Goal: Information Seeking & Learning: Learn about a topic

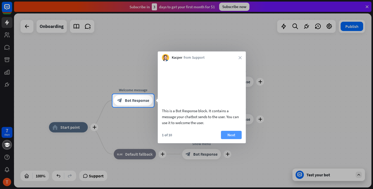
click at [234, 139] on button "Next" at bounding box center [231, 135] width 21 height 8
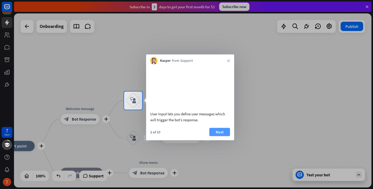
click at [228, 136] on button "Next" at bounding box center [219, 132] width 21 height 8
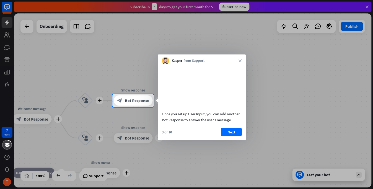
click at [228, 136] on button "Next" at bounding box center [231, 132] width 21 height 8
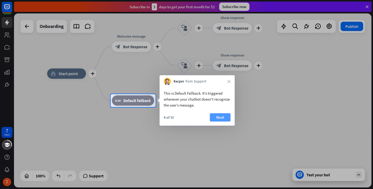
click at [220, 118] on button "Next" at bounding box center [220, 117] width 21 height 8
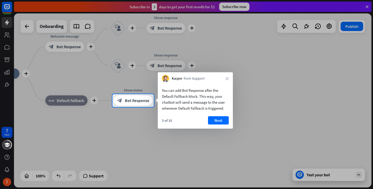
click at [220, 118] on button "Next" at bounding box center [218, 121] width 21 height 8
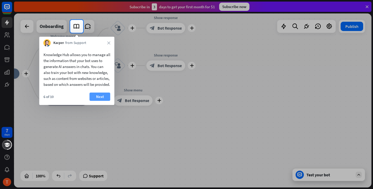
click at [103, 101] on button "Next" at bounding box center [100, 97] width 21 height 8
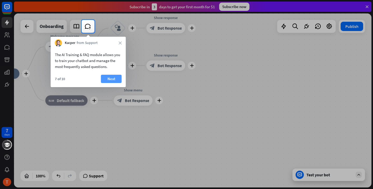
click at [106, 78] on button "Next" at bounding box center [111, 79] width 21 height 8
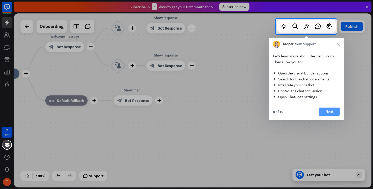
click at [324, 111] on button "Next" at bounding box center [329, 112] width 21 height 8
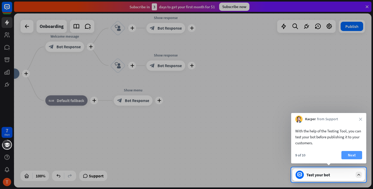
click at [354, 153] on button "Next" at bounding box center [351, 155] width 21 height 8
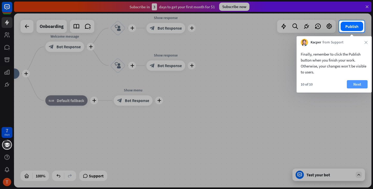
click at [362, 82] on button "Next" at bounding box center [357, 84] width 21 height 8
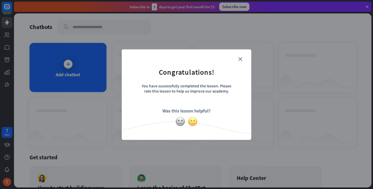
click at [193, 119] on img at bounding box center [193, 122] width 10 height 10
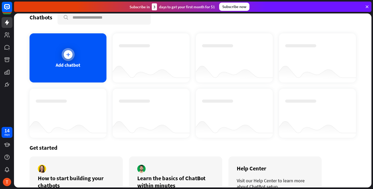
scroll to position [42, 0]
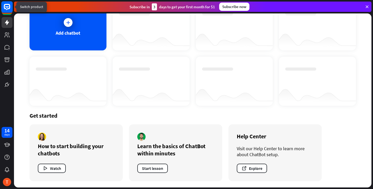
click at [9, 8] on icon at bounding box center [7, 7] width 6 height 6
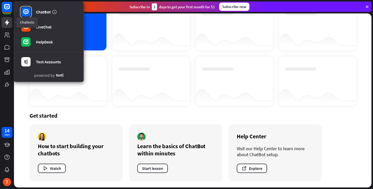
click at [7, 26] on link at bounding box center [7, 22] width 11 height 11
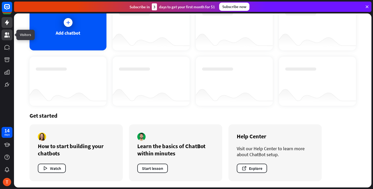
click at [7, 34] on icon at bounding box center [6, 34] width 5 height 5
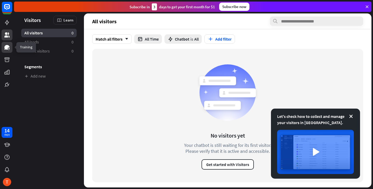
click at [8, 50] on icon at bounding box center [7, 47] width 6 height 6
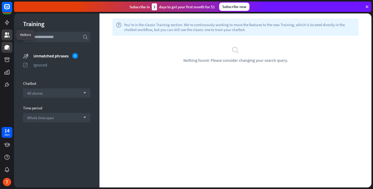
click at [9, 32] on icon at bounding box center [7, 35] width 6 height 6
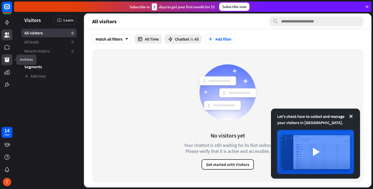
click at [8, 63] on icon at bounding box center [7, 60] width 6 height 6
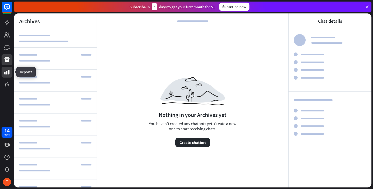
click at [7, 73] on icon at bounding box center [6, 72] width 5 height 5
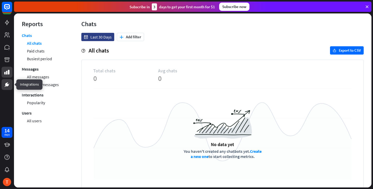
click at [6, 85] on icon at bounding box center [6, 84] width 3 height 3
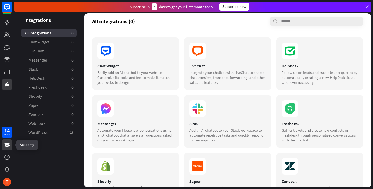
click at [6, 148] on icon at bounding box center [7, 145] width 6 height 6
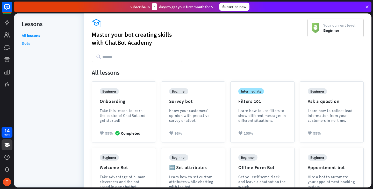
click at [26, 43] on link "Bots" at bounding box center [26, 43] width 8 height 8
click at [34, 34] on link "All lessons" at bounding box center [31, 36] width 18 height 6
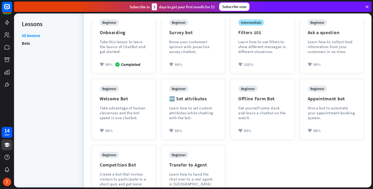
scroll to position [20, 0]
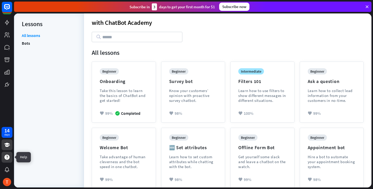
click at [10, 159] on icon at bounding box center [7, 157] width 6 height 6
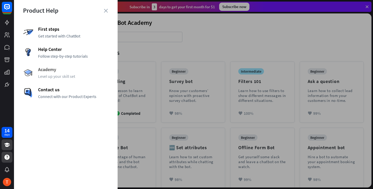
drag, startPoint x: 51, startPoint y: 71, endPoint x: 41, endPoint y: 71, distance: 9.6
click at [41, 71] on span "Academy" at bounding box center [73, 70] width 70 height 6
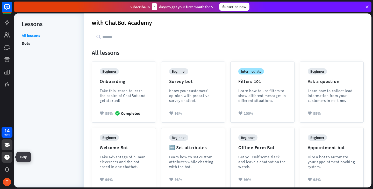
click at [5, 159] on icon at bounding box center [7, 157] width 6 height 6
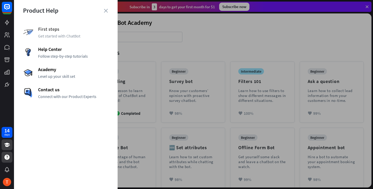
click at [50, 27] on span "First steps" at bounding box center [73, 29] width 70 height 6
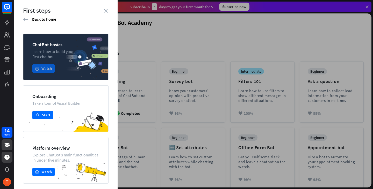
click at [46, 70] on button "play Watch" at bounding box center [43, 68] width 22 height 8
click at [45, 113] on button "academy Start" at bounding box center [42, 115] width 21 height 8
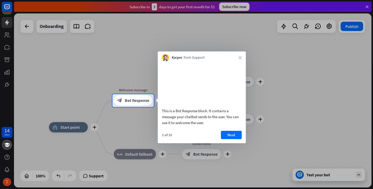
click at [8, 157] on div at bounding box center [186, 148] width 373 height 82
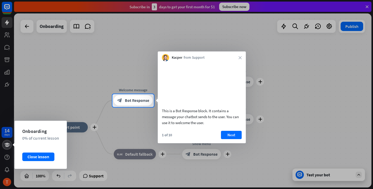
click at [6, 147] on icon at bounding box center [7, 145] width 6 height 4
click at [35, 158] on div "Close lesson" at bounding box center [38, 157] width 32 height 8
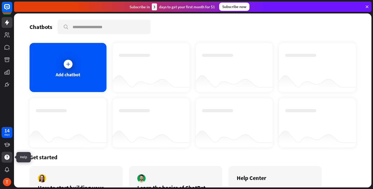
click at [10, 160] on div at bounding box center [7, 157] width 11 height 11
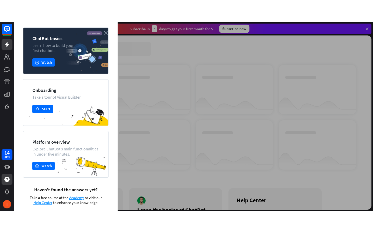
scroll to position [28, 0]
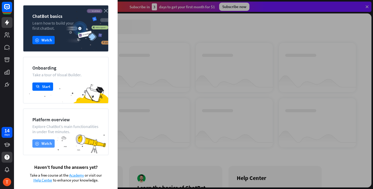
click at [46, 148] on button "play Watch" at bounding box center [43, 144] width 22 height 8
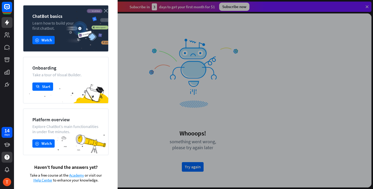
scroll to position [0, 0]
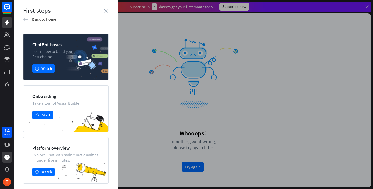
click at [27, 17] on div "arrow_left Back to home" at bounding box center [65, 19] width 85 height 6
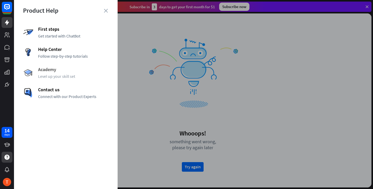
click at [41, 71] on span "Academy" at bounding box center [73, 70] width 70 height 6
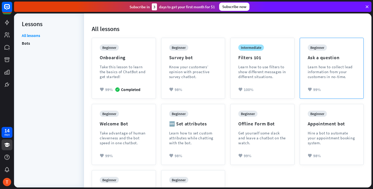
scroll to position [44, 0]
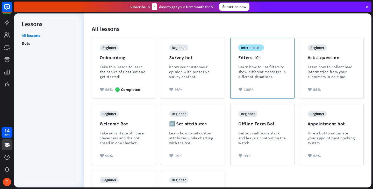
click at [265, 59] on div "intermediate Filters 101 Learn how to use filters to show different messages in…" at bounding box center [262, 66] width 48 height 42
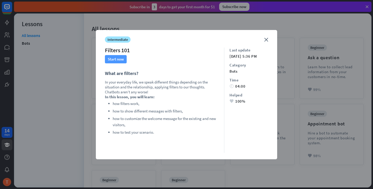
click at [122, 59] on button "Start now" at bounding box center [116, 59] width 22 height 8
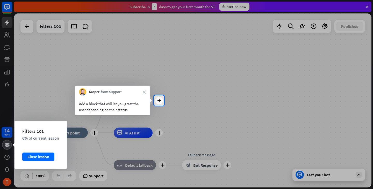
click at [15, 146] on div "Filters 101 0% of current lesson Close lesson" at bounding box center [41, 145] width 52 height 48
click at [34, 156] on div "Close lesson" at bounding box center [38, 157] width 32 height 8
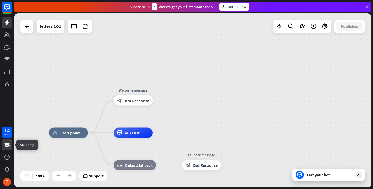
click at [5, 147] on icon at bounding box center [7, 145] width 6 height 6
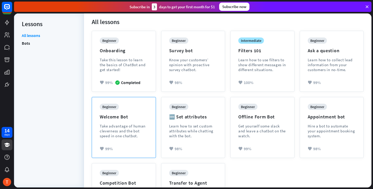
scroll to position [54, 0]
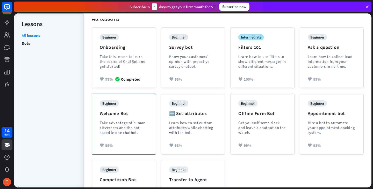
click at [112, 111] on div "Welcome Bot" at bounding box center [114, 114] width 28 height 6
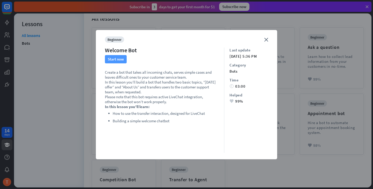
click at [120, 62] on button "Start now" at bounding box center [116, 59] width 22 height 8
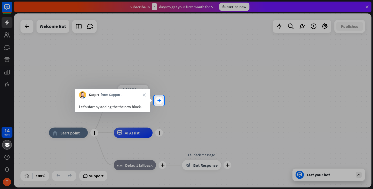
click at [159, 100] on icon "plus" at bounding box center [159, 101] width 4 height 4
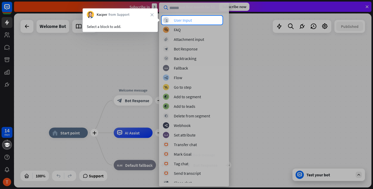
click at [183, 21] on div "User Input" at bounding box center [183, 20] width 18 height 5
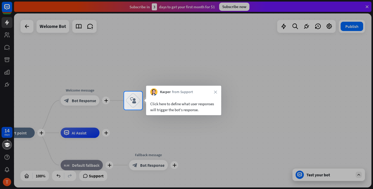
click at [203, 109] on div "Click here to define what user responses will trigger the bot's response." at bounding box center [183, 107] width 67 height 12
click at [132, 98] on icon "block_user_input" at bounding box center [133, 101] width 6 height 6
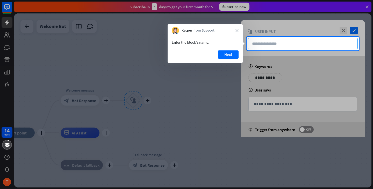
click at [274, 44] on input "text" at bounding box center [303, 43] width 110 height 11
type input "**********"
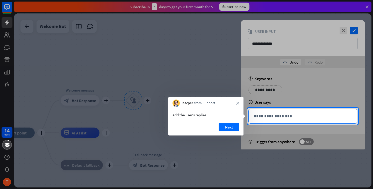
click at [298, 116] on p "**********" at bounding box center [303, 116] width 98 height 6
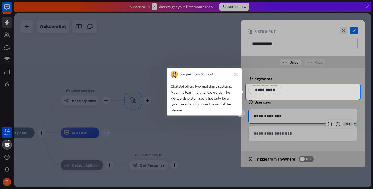
click at [272, 89] on p "**********" at bounding box center [265, 90] width 26 height 6
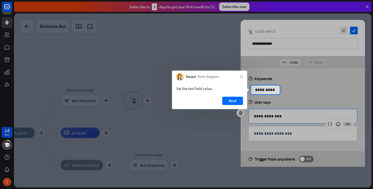
click at [272, 89] on p "**********" at bounding box center [265, 90] width 26 height 6
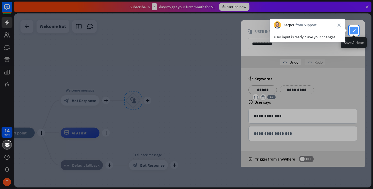
click at [355, 31] on icon "check" at bounding box center [354, 31] width 8 height 8
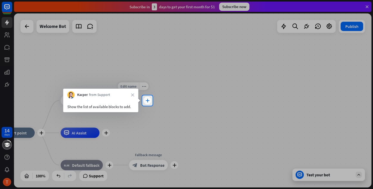
click at [150, 101] on div "plus" at bounding box center [147, 101] width 8 height 8
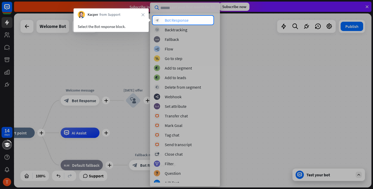
click at [194, 19] on div "block_bot_response Bot Response" at bounding box center [185, 20] width 62 height 6
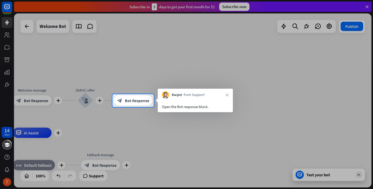
click at [191, 99] on div "Open the Bot response block." at bounding box center [195, 106] width 75 height 14
click at [139, 101] on span "Bot Response" at bounding box center [137, 100] width 24 height 5
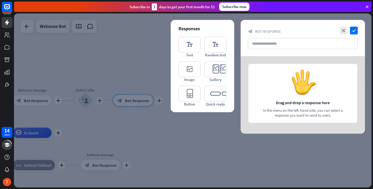
type input "**********"
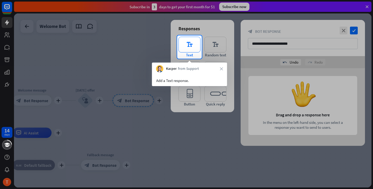
click at [191, 46] on icon "editor_text" at bounding box center [189, 45] width 22 height 16
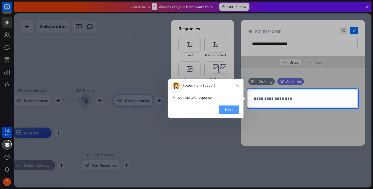
click at [234, 106] on button "Next" at bounding box center [229, 110] width 21 height 8
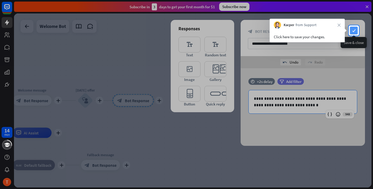
click at [350, 33] on icon "check" at bounding box center [354, 31] width 8 height 8
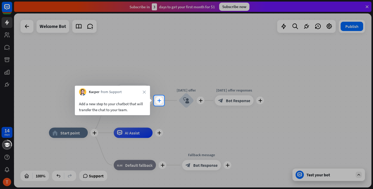
click at [158, 101] on icon "plus" at bounding box center [159, 101] width 4 height 4
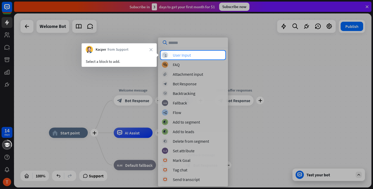
click at [190, 56] on div "User Input" at bounding box center [182, 55] width 18 height 5
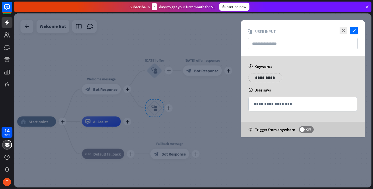
type input "********"
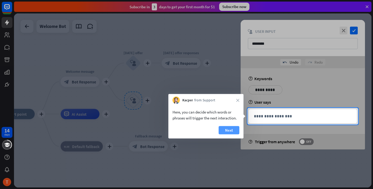
click at [228, 126] on button "Next" at bounding box center [229, 130] width 21 height 8
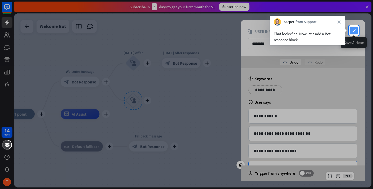
click at [353, 27] on icon "check" at bounding box center [354, 31] width 8 height 8
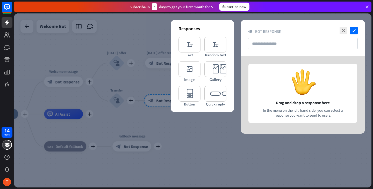
type input "**********"
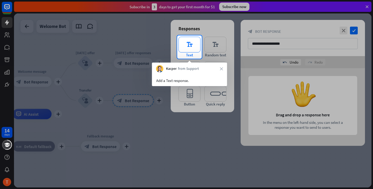
click at [187, 49] on icon "editor_text" at bounding box center [189, 45] width 22 height 16
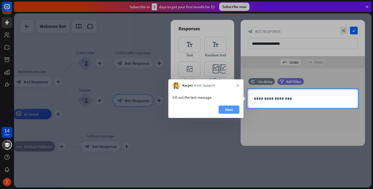
click at [231, 109] on button "Next" at bounding box center [229, 110] width 21 height 8
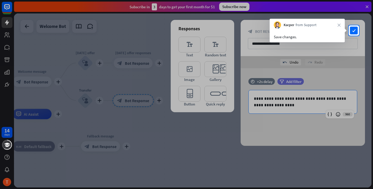
click at [352, 26] on div "**********" at bounding box center [303, 38] width 124 height 36
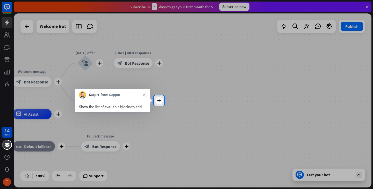
click at [164, 101] on div "plus home_2 Start point plus Welcome message block_bot_response Bot Response pl…" at bounding box center [192, 100] width 357 height 174
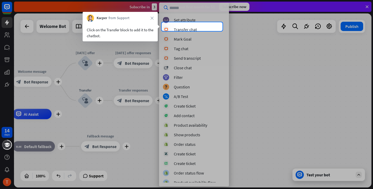
scroll to position [118, 0]
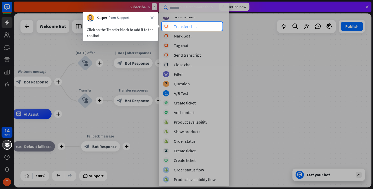
click at [202, 24] on div "block_livechat Transfer chat" at bounding box center [194, 26] width 62 height 6
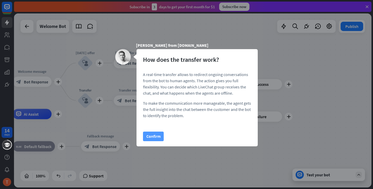
click at [149, 138] on button "Confirm" at bounding box center [153, 137] width 21 height 10
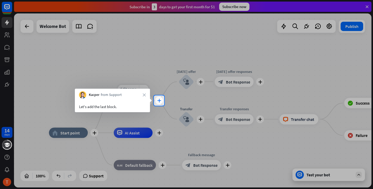
click at [160, 100] on icon "plus" at bounding box center [159, 101] width 4 height 4
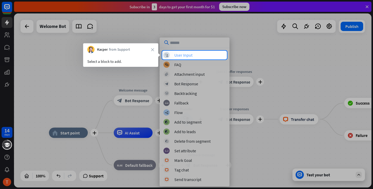
click at [191, 54] on div "User Input" at bounding box center [183, 55] width 18 height 5
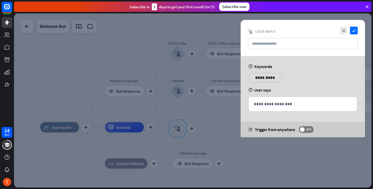
type input "********"
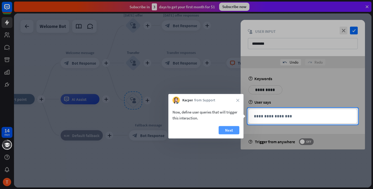
click at [228, 127] on button "Next" at bounding box center [229, 130] width 21 height 8
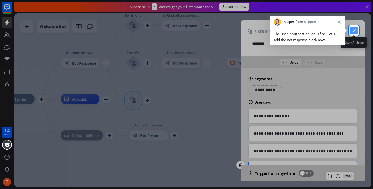
click at [357, 32] on icon "check" at bounding box center [354, 31] width 8 height 8
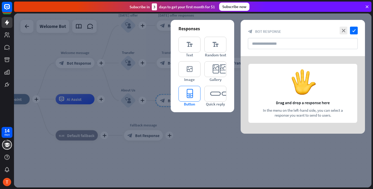
type input "**********"
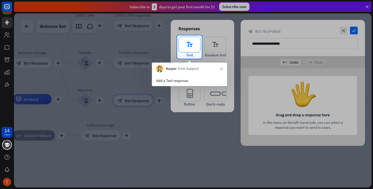
click at [192, 49] on icon "editor_text" at bounding box center [189, 45] width 22 height 16
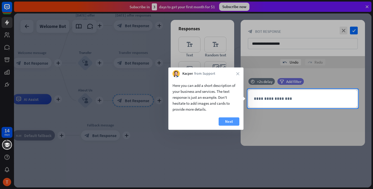
click at [229, 118] on button "Next" at bounding box center [229, 122] width 21 height 8
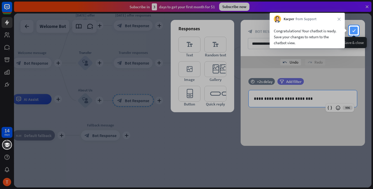
click at [355, 31] on icon "check" at bounding box center [354, 31] width 8 height 8
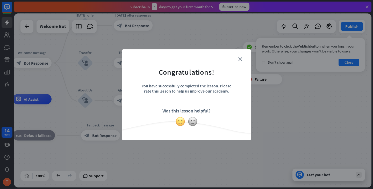
click at [179, 120] on img at bounding box center [180, 122] width 10 height 10
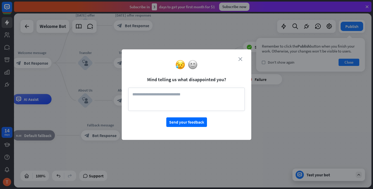
click at [241, 58] on icon "close" at bounding box center [240, 59] width 4 height 4
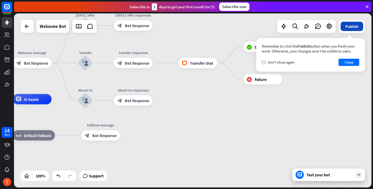
click at [352, 23] on button "Publish" at bounding box center [352, 26] width 23 height 9
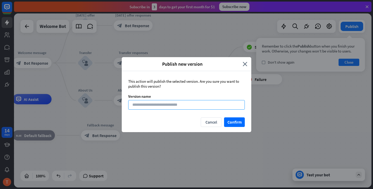
click at [172, 103] on input at bounding box center [186, 105] width 117 height 10
type input "*"
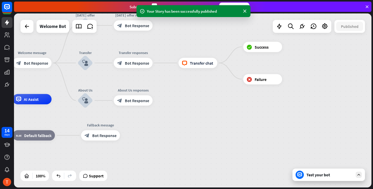
click at [322, 177] on div "Test your bot" at bounding box center [329, 174] width 47 height 5
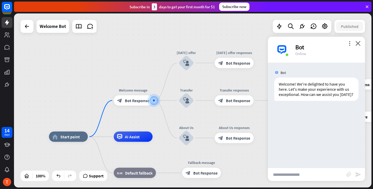
click at [303, 175] on input "text" at bounding box center [307, 174] width 78 height 13
type input "*********"
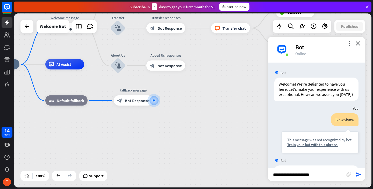
type input "**********"
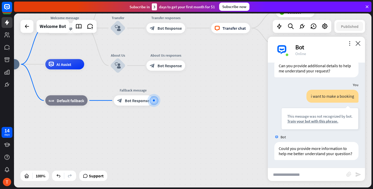
scroll to position [117, 0]
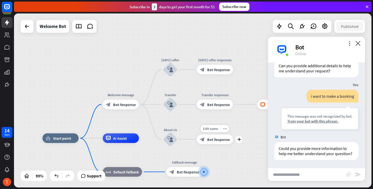
drag, startPoint x: 141, startPoint y: 81, endPoint x: 188, endPoint y: 154, distance: 86.6
click at [197, 144] on div "Edit name more_horiz plus About Us responses block_bot_response Bot Response" at bounding box center [215, 140] width 36 height 10
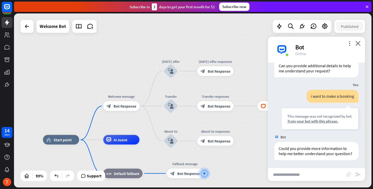
click at [302, 176] on input "text" at bounding box center [307, 174] width 78 height 13
type input "**********"
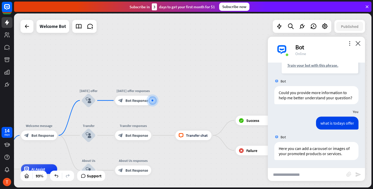
scroll to position [173, 0]
click at [302, 176] on input "text" at bounding box center [307, 174] width 78 height 13
type input "**********"
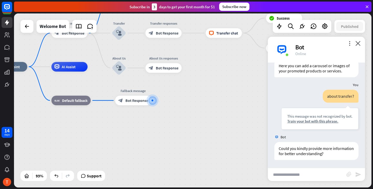
scroll to position [256, 0]
click at [359, 43] on icon "close" at bounding box center [357, 43] width 5 height 5
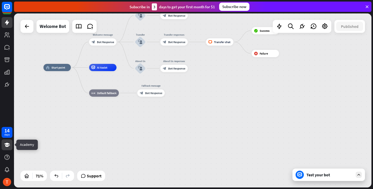
click at [6, 145] on icon at bounding box center [7, 145] width 6 height 4
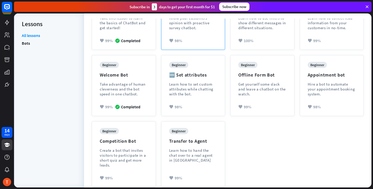
scroll to position [93, 0]
click at [177, 91] on div "Learn how to set custom attributes while chatting with the bot." at bounding box center [193, 88] width 48 height 15
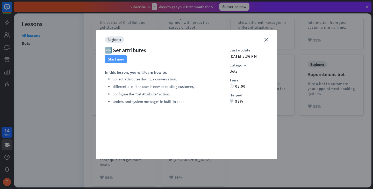
click at [119, 59] on button "Start now" at bounding box center [116, 59] width 22 height 8
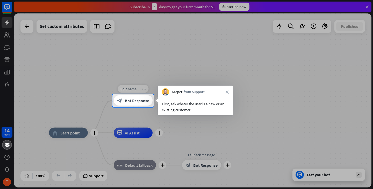
click at [139, 103] on div "block_bot_response Bot Response" at bounding box center [133, 101] width 39 height 10
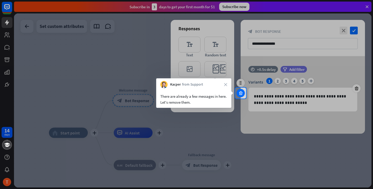
click at [240, 93] on icon at bounding box center [240, 93] width 5 height 5
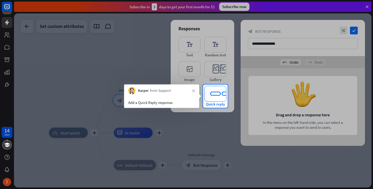
click at [212, 92] on icon "editor_quick_replies" at bounding box center [215, 94] width 22 height 16
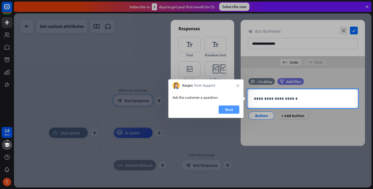
click at [232, 109] on button "Next" at bounding box center [229, 110] width 21 height 8
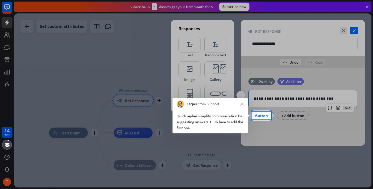
click at [260, 115] on div "Button" at bounding box center [261, 116] width 17 height 8
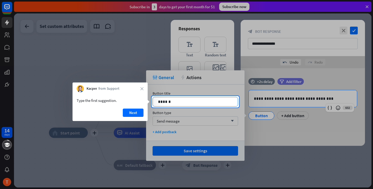
click at [189, 105] on p "******" at bounding box center [195, 102] width 75 height 6
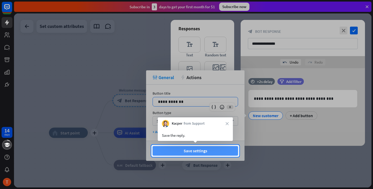
click at [204, 151] on button "Save settings" at bounding box center [195, 151] width 85 height 10
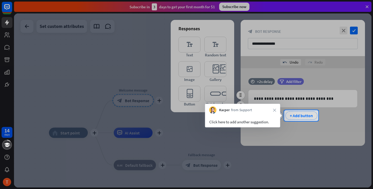
click at [300, 115] on div "+ Add button" at bounding box center [301, 116] width 32 height 8
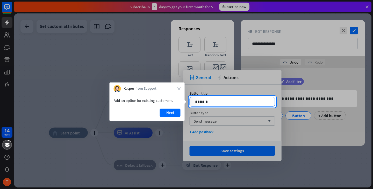
click at [225, 102] on p "******" at bounding box center [232, 102] width 75 height 6
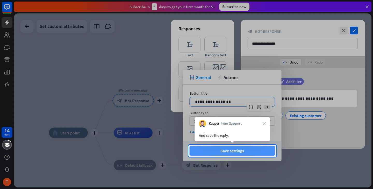
click at [228, 150] on button "Save settings" at bounding box center [232, 151] width 85 height 10
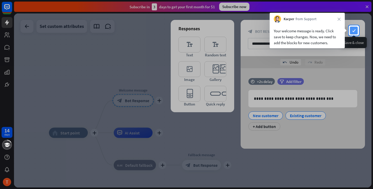
click at [355, 30] on icon "check" at bounding box center [354, 31] width 8 height 8
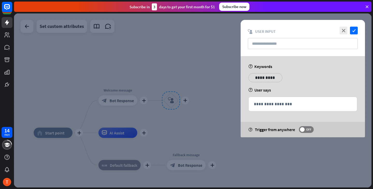
type input "**********"
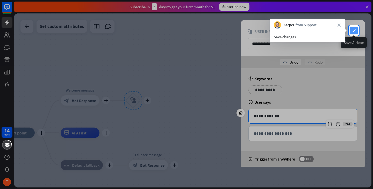
click at [357, 29] on icon "check" at bounding box center [354, 31] width 8 height 8
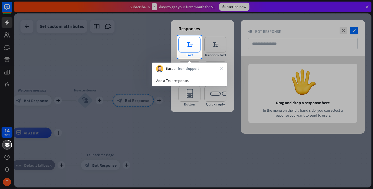
click at [194, 50] on icon "editor_text" at bounding box center [189, 45] width 22 height 16
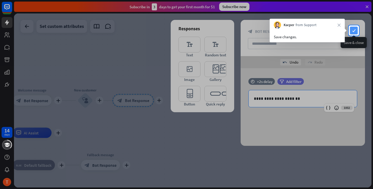
click at [356, 29] on icon "check" at bounding box center [354, 31] width 8 height 8
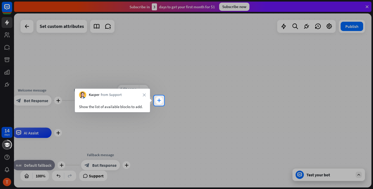
click at [161, 99] on div "plus" at bounding box center [159, 101] width 8 height 8
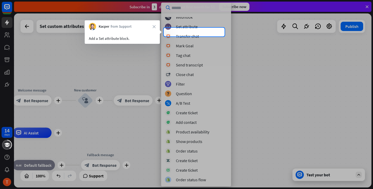
scroll to position [115, 0]
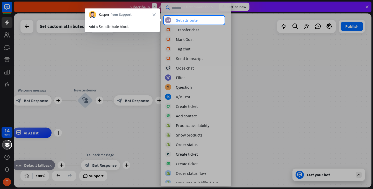
click at [205, 20] on div "block_set_attribute Set attribute" at bounding box center [196, 20] width 62 height 6
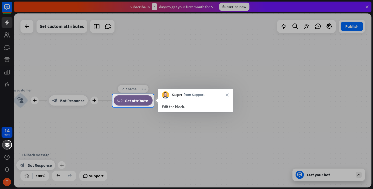
click at [136, 100] on span "Set attribute" at bounding box center [136, 100] width 23 height 5
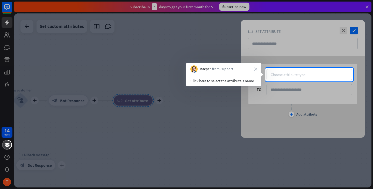
click at [283, 72] on div "Choose attribute type" at bounding box center [288, 74] width 35 height 5
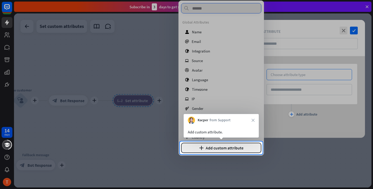
click at [228, 150] on button "plus Add custom attribute" at bounding box center [221, 148] width 80 height 10
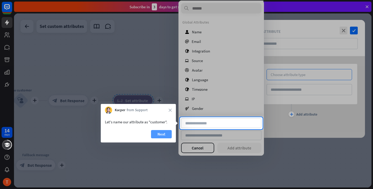
click at [167, 135] on button "Next" at bounding box center [161, 134] width 21 height 8
type input "********"
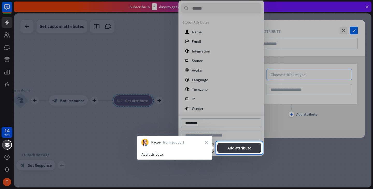
click at [242, 149] on button "Add attribute" at bounding box center [239, 148] width 44 height 10
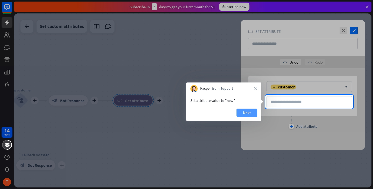
click at [248, 113] on button "Next" at bounding box center [246, 113] width 21 height 8
type input "***"
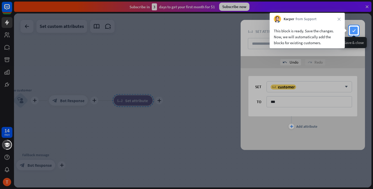
click at [354, 30] on icon "check" at bounding box center [354, 31] width 8 height 8
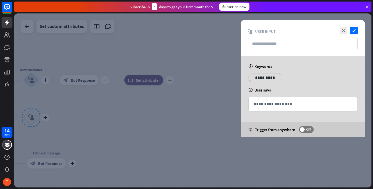
type input "**********"
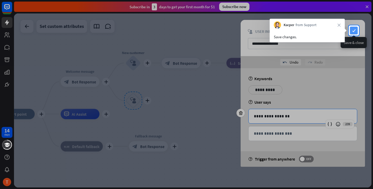
click at [354, 30] on icon "check" at bounding box center [354, 31] width 8 height 8
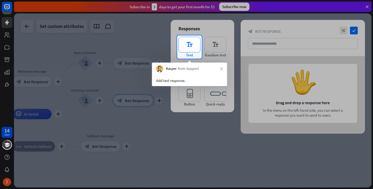
click at [192, 49] on icon "editor_text" at bounding box center [189, 45] width 22 height 16
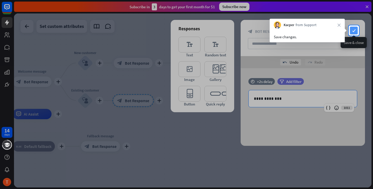
click at [353, 32] on icon "check" at bounding box center [354, 31] width 8 height 8
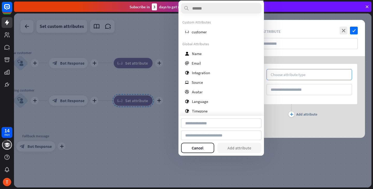
type input "********"
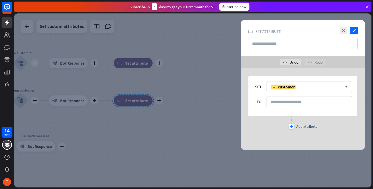
type input "********"
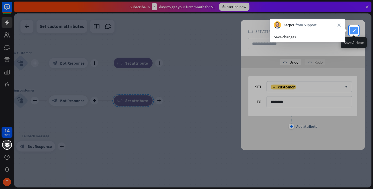
click at [353, 33] on icon "check" at bounding box center [354, 31] width 8 height 8
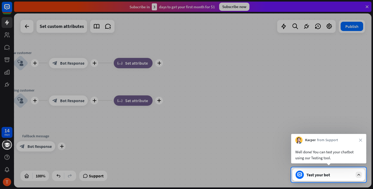
click at [333, 171] on div "Test your bot" at bounding box center [328, 175] width 73 height 12
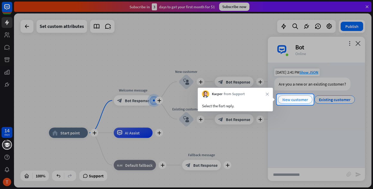
click at [299, 99] on span "New customer" at bounding box center [295, 99] width 26 height 5
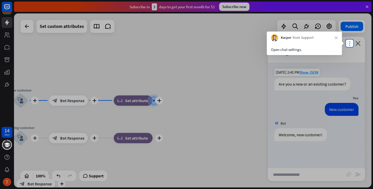
click at [349, 43] on icon "more_vert" at bounding box center [349, 43] width 5 height 5
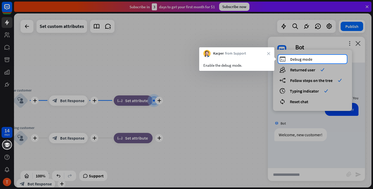
click at [305, 59] on span "Debug mode" at bounding box center [301, 59] width 22 height 5
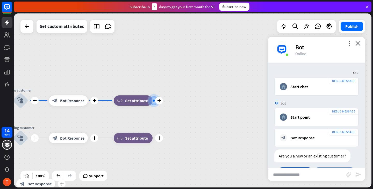
scroll to position [139, 0]
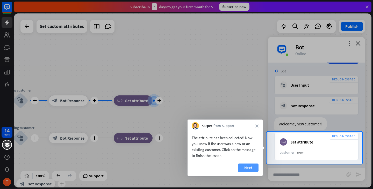
click at [256, 166] on button "Next" at bounding box center [248, 168] width 21 height 8
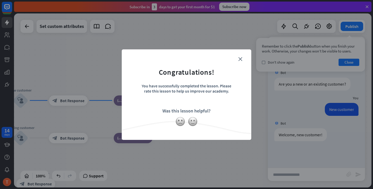
scroll to position [0, 0]
click at [238, 58] on icon "close" at bounding box center [240, 59] width 4 height 4
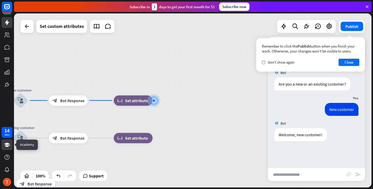
click at [8, 146] on icon at bounding box center [7, 145] width 6 height 4
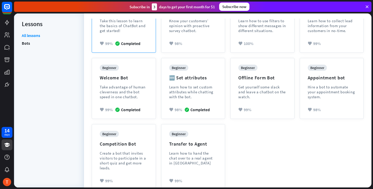
scroll to position [90, 0]
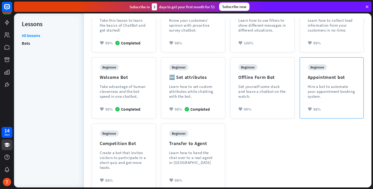
click at [353, 63] on div "beginner Appointment bot Hire a bot to automate your appointment booking system…" at bounding box center [332, 88] width 64 height 61
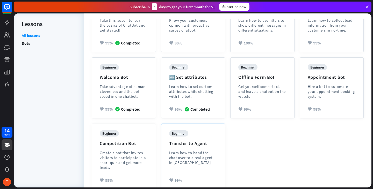
click at [202, 128] on div "beginner Transfer to Agent Learn how to hand the chat over to a real agent in L…" at bounding box center [193, 157] width 64 height 66
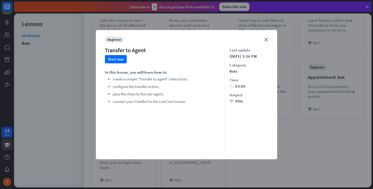
click at [112, 55] on div "beginner Transfer to Agent Start now In this lesson, you will learn how to: cre…" at bounding box center [164, 95] width 119 height 117
click at [119, 57] on button "Start now" at bounding box center [116, 59] width 22 height 8
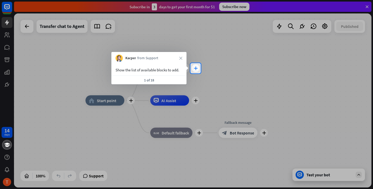
click at [196, 67] on icon "plus" at bounding box center [196, 69] width 4 height 4
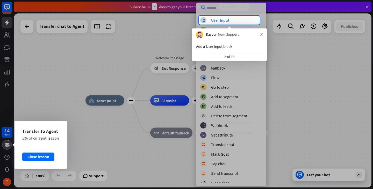
click at [8, 144] on icon at bounding box center [7, 145] width 6 height 4
click at [35, 155] on div "Close lesson" at bounding box center [38, 157] width 32 height 8
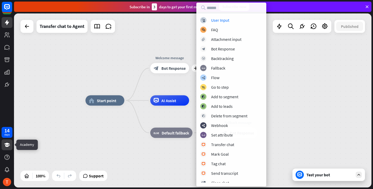
click at [6, 144] on icon at bounding box center [7, 145] width 6 height 4
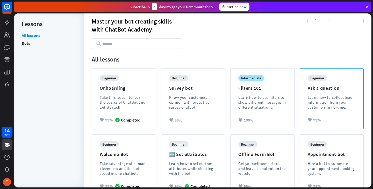
scroll to position [9, 0]
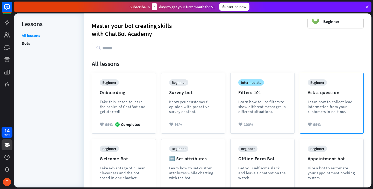
click at [340, 107] on div "Learn how to collect lead information from your customers in no-time." at bounding box center [332, 106] width 48 height 15
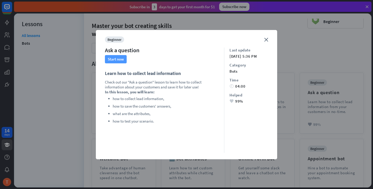
click at [118, 59] on button "Start now" at bounding box center [116, 59] width 22 height 8
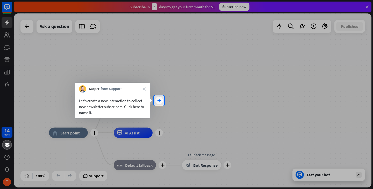
click at [159, 100] on icon "plus" at bounding box center [159, 101] width 4 height 4
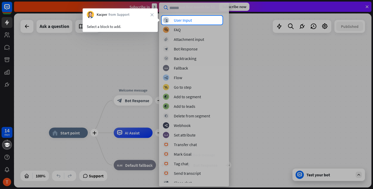
click at [198, 16] on div at bounding box center [186, 8] width 373 height 16
click at [191, 20] on div "User Input" at bounding box center [183, 20] width 18 height 5
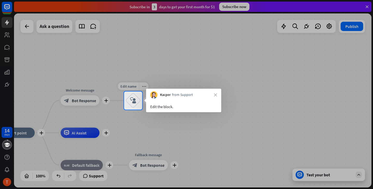
click at [134, 98] on icon "block_user_input" at bounding box center [133, 101] width 6 height 6
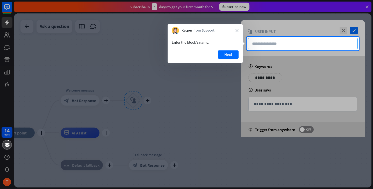
click at [268, 44] on input "text" at bounding box center [303, 43] width 110 height 11
type input "**********"
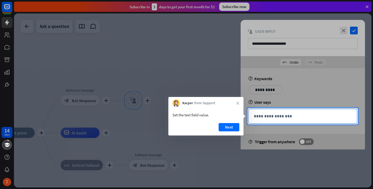
click at [277, 119] on p "**********" at bounding box center [303, 116] width 98 height 6
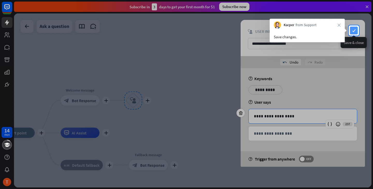
click at [356, 31] on icon "check" at bounding box center [354, 31] width 8 height 8
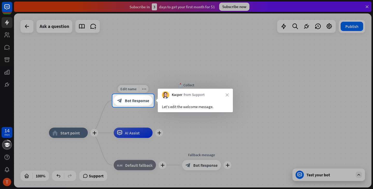
click at [136, 99] on span "Bot Response" at bounding box center [137, 100] width 24 height 5
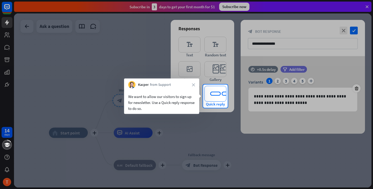
click at [222, 97] on icon "editor_quick_replies" at bounding box center [215, 94] width 22 height 16
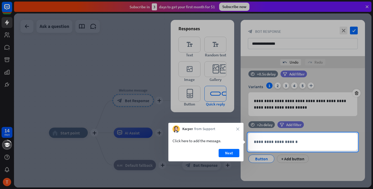
scroll to position [8, 0]
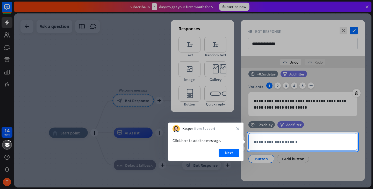
click at [272, 147] on div "**********" at bounding box center [303, 142] width 108 height 17
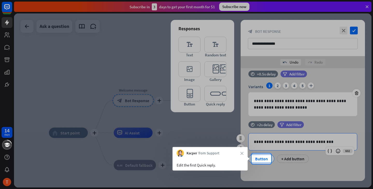
click at [262, 156] on div "Button" at bounding box center [261, 159] width 17 height 8
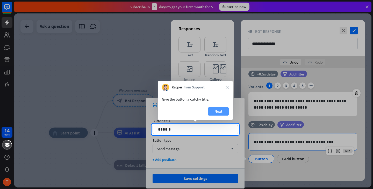
click at [220, 113] on button "Next" at bounding box center [218, 111] width 21 height 8
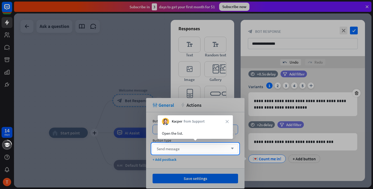
click at [219, 149] on div "Send message arrow_down" at bounding box center [195, 148] width 85 height 9
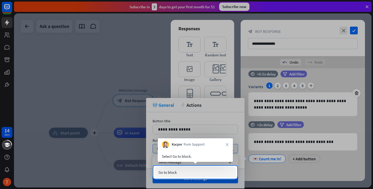
click at [217, 173] on div "Go to block" at bounding box center [195, 172] width 81 height 10
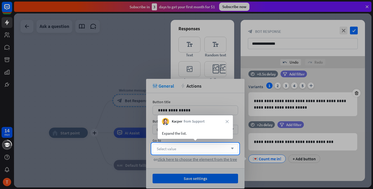
click at [211, 150] on div "Select value arrow_down" at bounding box center [195, 148] width 85 height 9
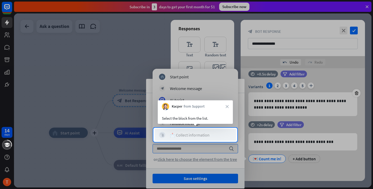
click at [205, 135] on div "📩 Collect information" at bounding box center [190, 135] width 40 height 5
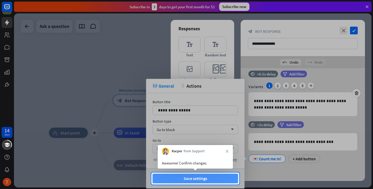
click at [212, 177] on button "Save settings" at bounding box center [195, 179] width 85 height 10
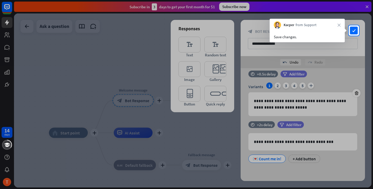
click at [352, 35] on div "**********" at bounding box center [303, 38] width 124 height 36
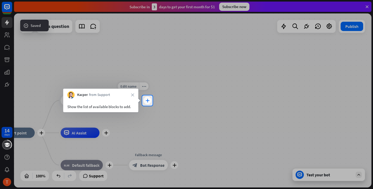
click at [147, 101] on icon "plus" at bounding box center [148, 101] width 4 height 4
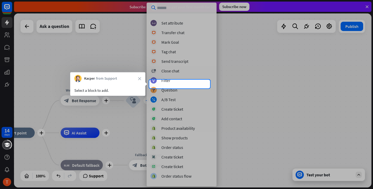
scroll to position [90, 0]
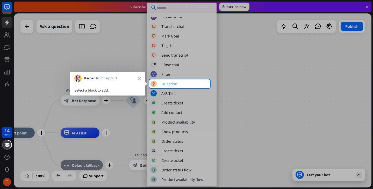
click at [177, 85] on div "block_question Question" at bounding box center [181, 84] width 62 height 6
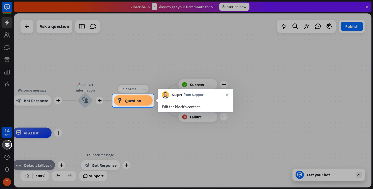
click at [133, 96] on div "block_question Question" at bounding box center [133, 101] width 39 height 10
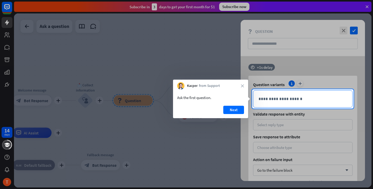
click at [304, 95] on div "**********" at bounding box center [302, 99] width 99 height 17
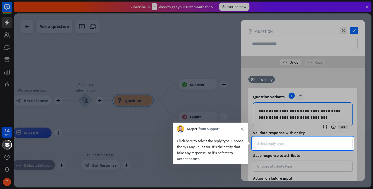
click at [289, 144] on div "Select reply type" at bounding box center [302, 143] width 91 height 5
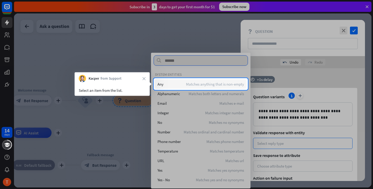
click at [229, 85] on span "Matches anything that is non-empty" at bounding box center [215, 84] width 58 height 5
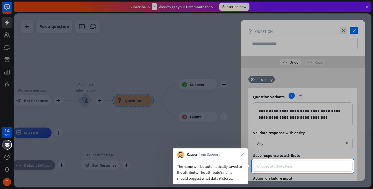
click at [297, 166] on div "Choose attribute type" at bounding box center [302, 166] width 91 height 5
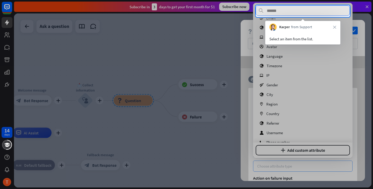
scroll to position [27, 0]
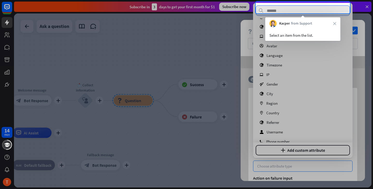
click at [295, 8] on input "text" at bounding box center [303, 10] width 94 height 10
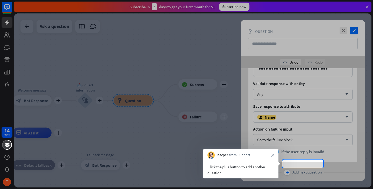
scroll to position [61, 0]
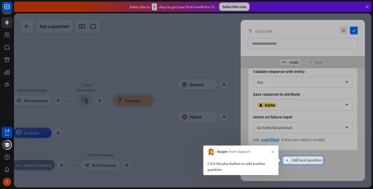
click at [288, 159] on div "plus" at bounding box center [287, 161] width 6 height 6
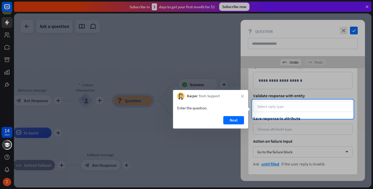
scroll to position [175, 0]
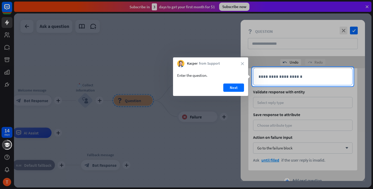
click at [281, 81] on div "**********" at bounding box center [302, 76] width 99 height 17
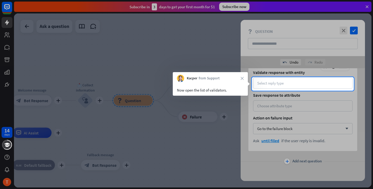
scroll to position [196, 0]
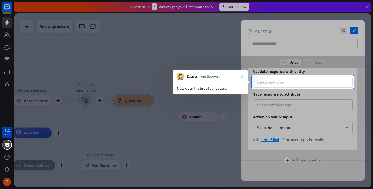
click at [284, 83] on div "Select reply type" at bounding box center [270, 82] width 26 height 5
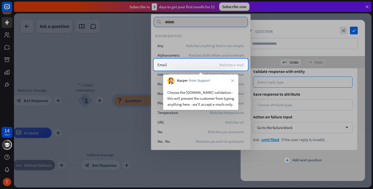
click at [230, 62] on div "Email Matches e-mail" at bounding box center [201, 64] width 92 height 9
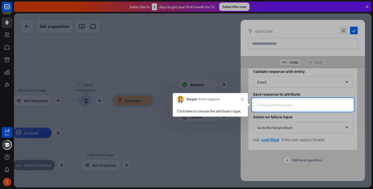
click at [286, 105] on div "Choose attribute type" at bounding box center [274, 105] width 35 height 5
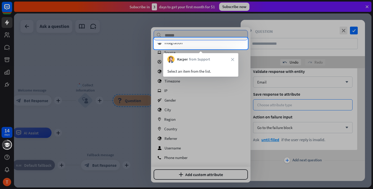
scroll to position [36, 0]
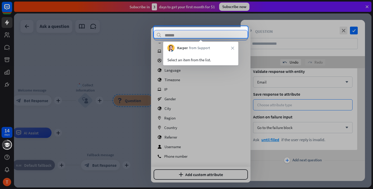
click at [213, 51] on div "Kacper from Support close" at bounding box center [200, 47] width 75 height 10
click at [211, 33] on input "text" at bounding box center [201, 35] width 94 height 10
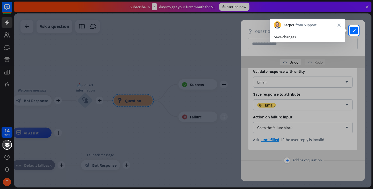
click at [352, 35] on div "close check block_question Question" at bounding box center [303, 38] width 124 height 36
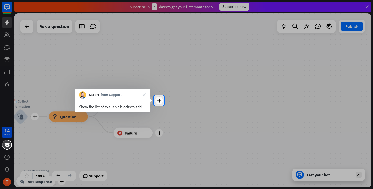
click at [164, 101] on div "plus home_2 Start point plus Welcome message block_bot_response Bot Response pl…" at bounding box center [192, 100] width 357 height 174
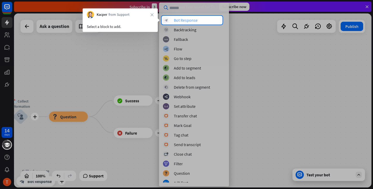
click at [199, 18] on div "block_bot_response Bot Response" at bounding box center [194, 20] width 62 height 6
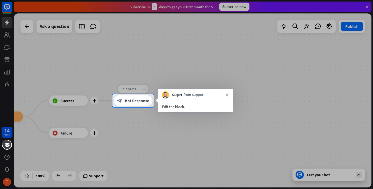
click at [142, 100] on span "Bot Response" at bounding box center [137, 100] width 24 height 5
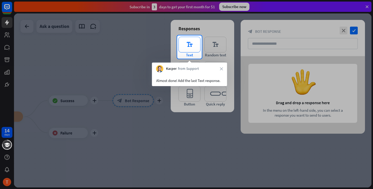
click at [193, 41] on icon "editor_text" at bounding box center [189, 45] width 22 height 16
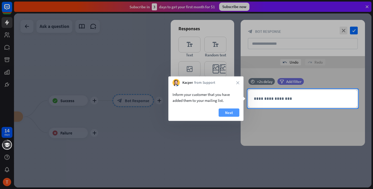
click at [228, 111] on button "Next" at bounding box center [229, 113] width 21 height 8
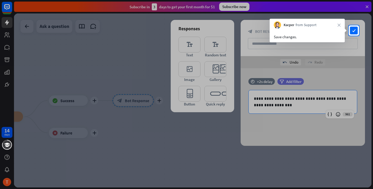
click at [357, 35] on div "close check block_bot_response Bot Response" at bounding box center [303, 38] width 124 height 36
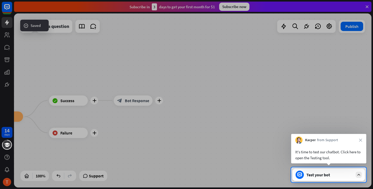
click at [354, 30] on div at bounding box center [186, 84] width 373 height 168
click at [339, 170] on div "Test your bot" at bounding box center [328, 175] width 73 height 12
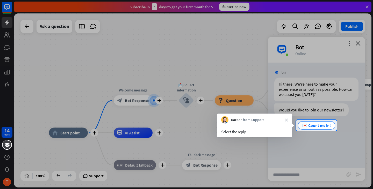
click at [316, 147] on div at bounding box center [186, 160] width 373 height 58
click at [286, 119] on icon "close" at bounding box center [286, 120] width 3 height 3
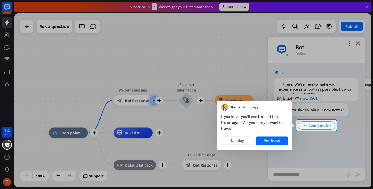
click at [319, 123] on span "💌 Count me in!" at bounding box center [316, 125] width 28 height 5
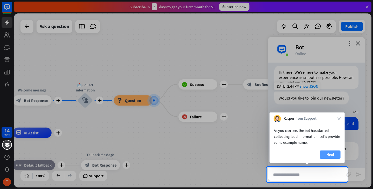
scroll to position [12, 0]
click at [334, 156] on button "Next" at bounding box center [330, 155] width 21 height 8
type input "******"
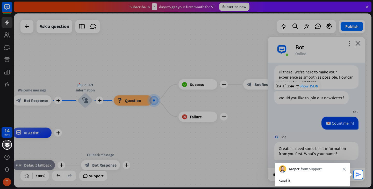
click at [358, 177] on icon "send" at bounding box center [358, 175] width 6 height 6
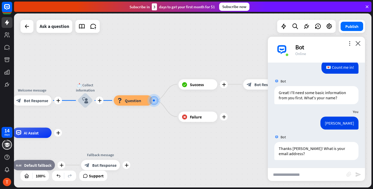
scroll to position [68, 0]
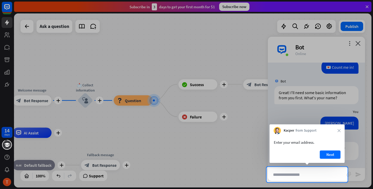
click at [327, 172] on input "text" at bounding box center [307, 174] width 78 height 13
type input "**********"
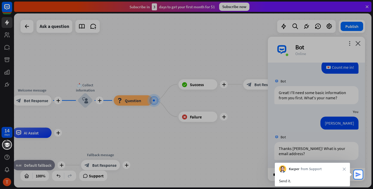
click at [358, 174] on icon "send" at bounding box center [358, 175] width 6 height 6
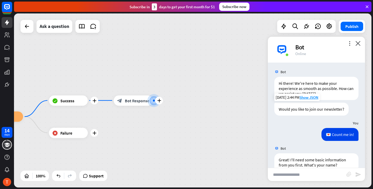
scroll to position [0, 0]
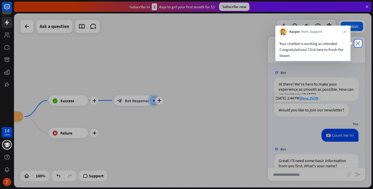
click at [359, 41] on icon "close" at bounding box center [357, 43] width 5 height 5
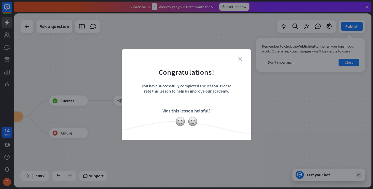
click at [241, 58] on icon "close" at bounding box center [240, 59] width 4 height 4
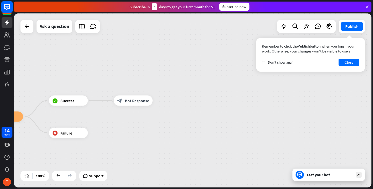
click at [8, 5] on rect at bounding box center [6, 6] width 11 height 11
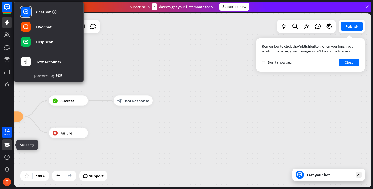
click at [8, 148] on icon at bounding box center [7, 145] width 6 height 6
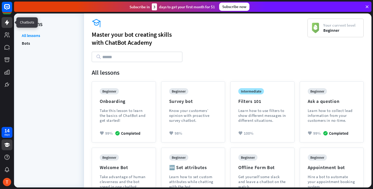
click at [8, 21] on icon at bounding box center [7, 22] width 6 height 6
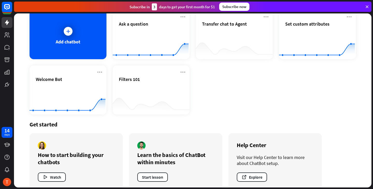
scroll to position [42, 0]
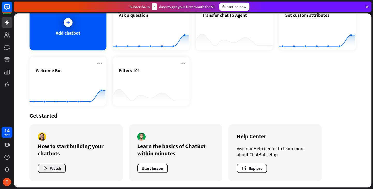
click at [56, 169] on button "Watch" at bounding box center [52, 168] width 28 height 9
click at [60, 166] on button "Watch" at bounding box center [52, 168] width 28 height 9
